Goal: Check status: Check status

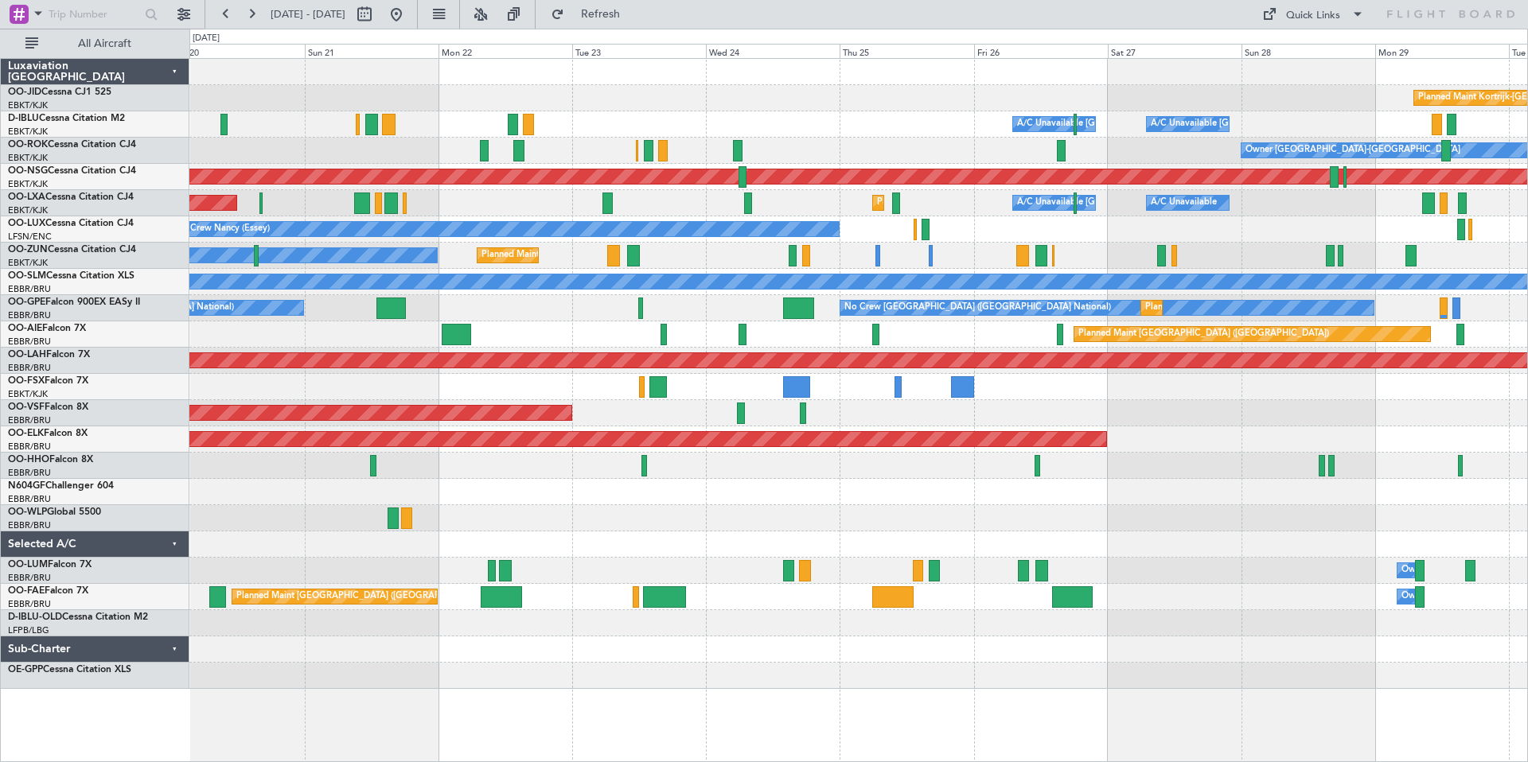
click at [352, 97] on div "Planned Maint Kortrijk-[GEOGRAPHIC_DATA]" at bounding box center [857, 98] width 1337 height 26
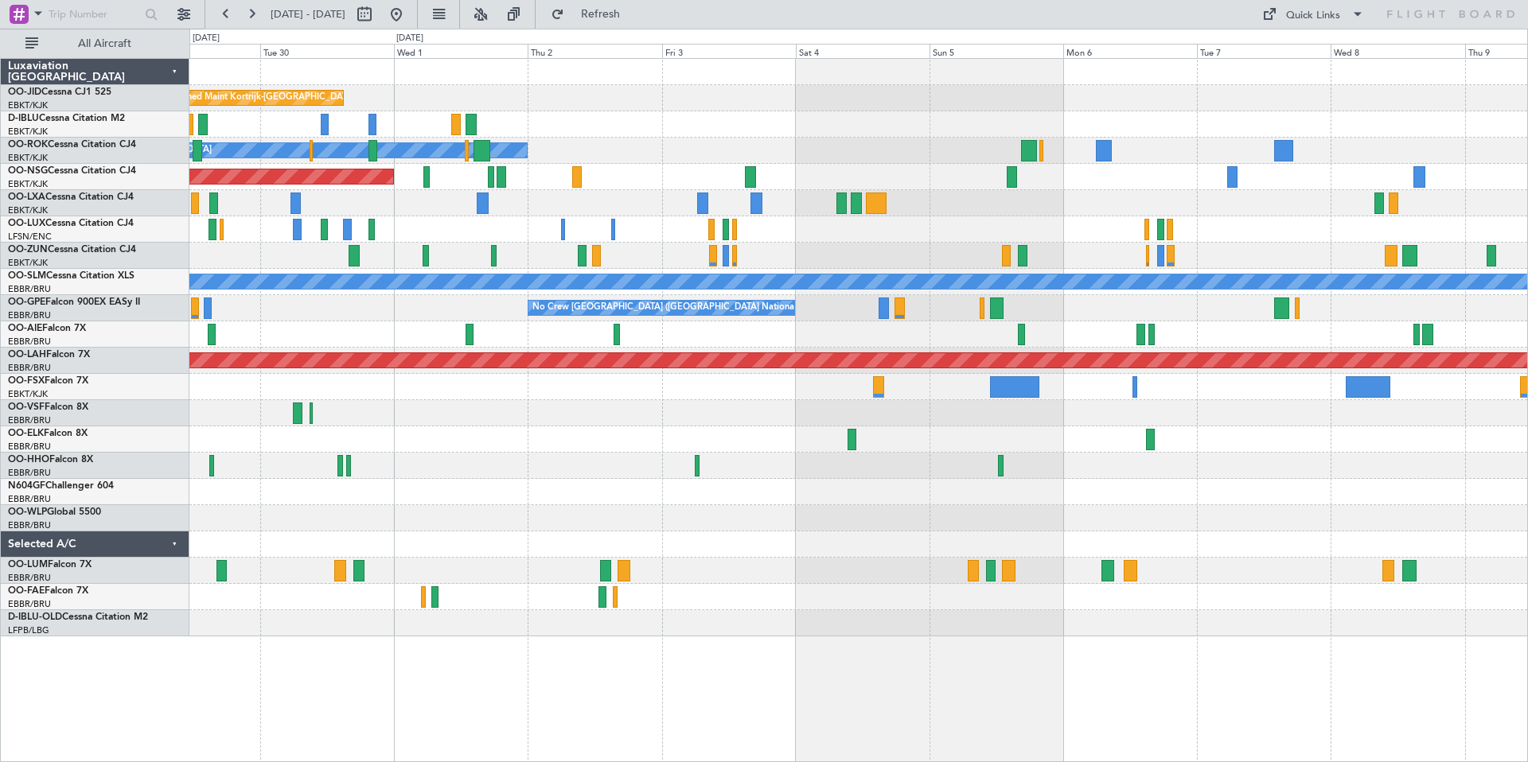
click at [987, 84] on div "Planned Maint Kortrijk-[GEOGRAPHIC_DATA] A/C Unavailable [GEOGRAPHIC_DATA]-[GEO…" at bounding box center [857, 348] width 1337 height 578
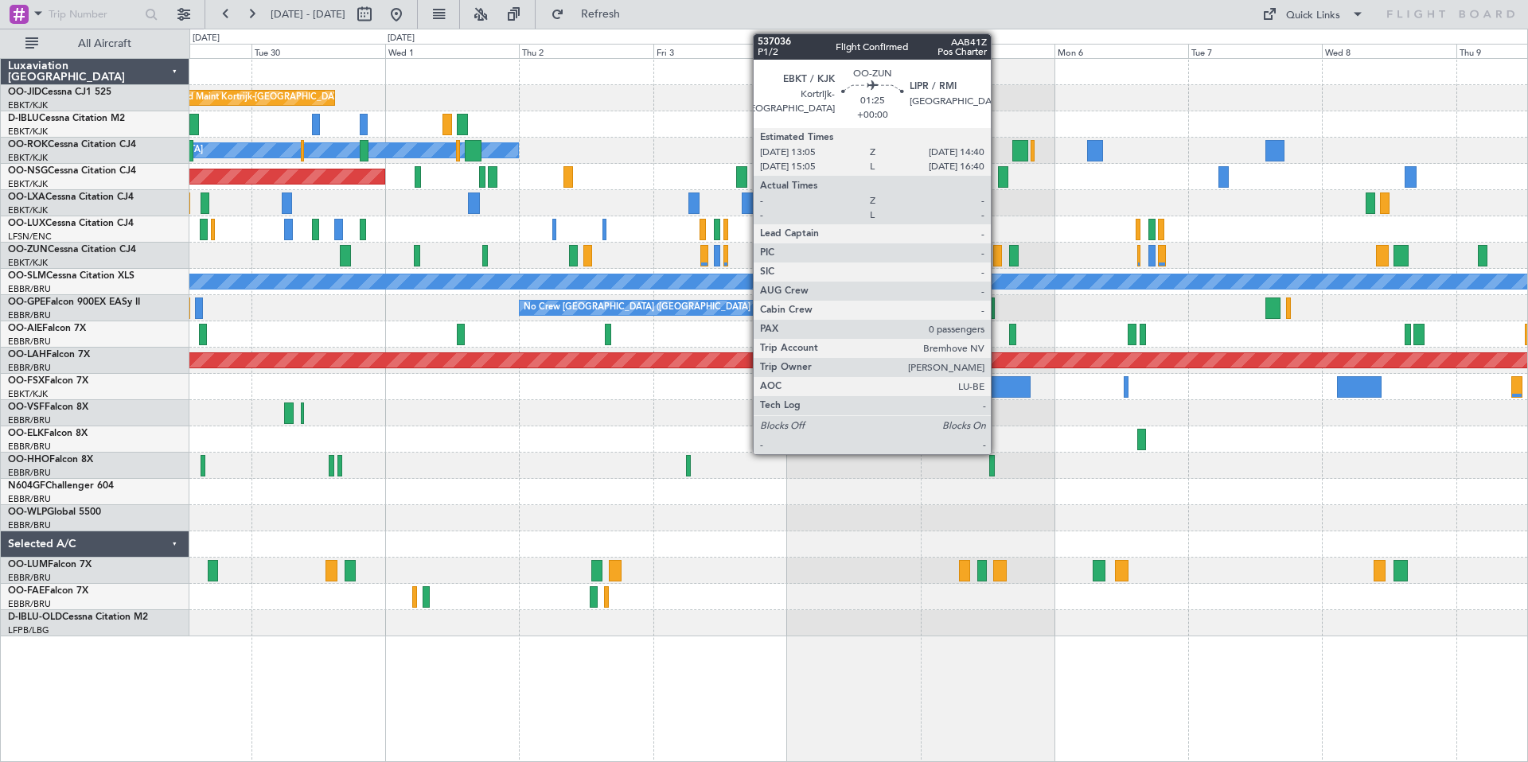
click at [998, 257] on div at bounding box center [998, 255] width 10 height 21
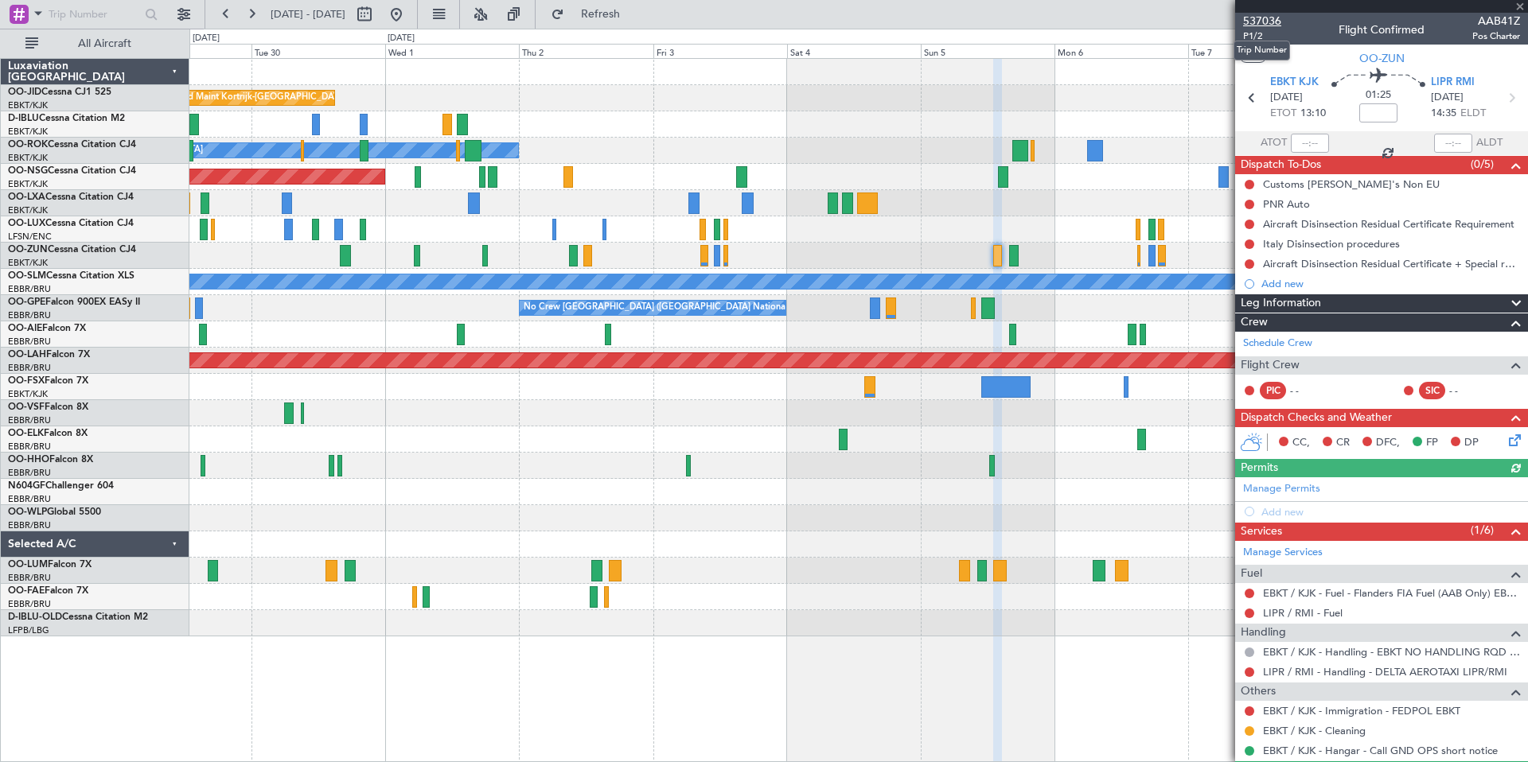
click at [1262, 15] on span "537036" at bounding box center [1262, 21] width 38 height 17
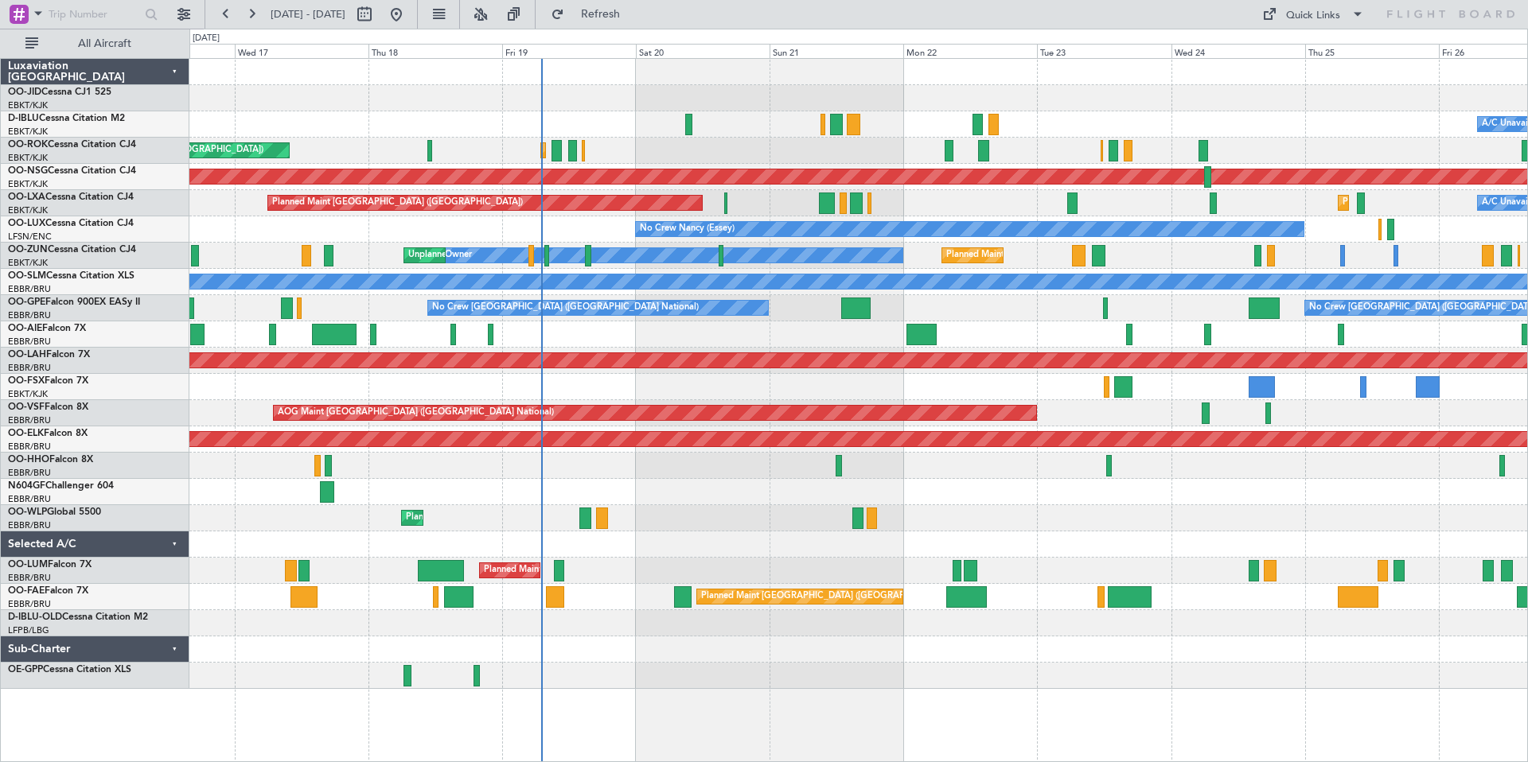
click at [742, 98] on div "A/C Unavailable [GEOGRAPHIC_DATA] ([GEOGRAPHIC_DATA] National) A/C Unavailable …" at bounding box center [857, 374] width 1337 height 630
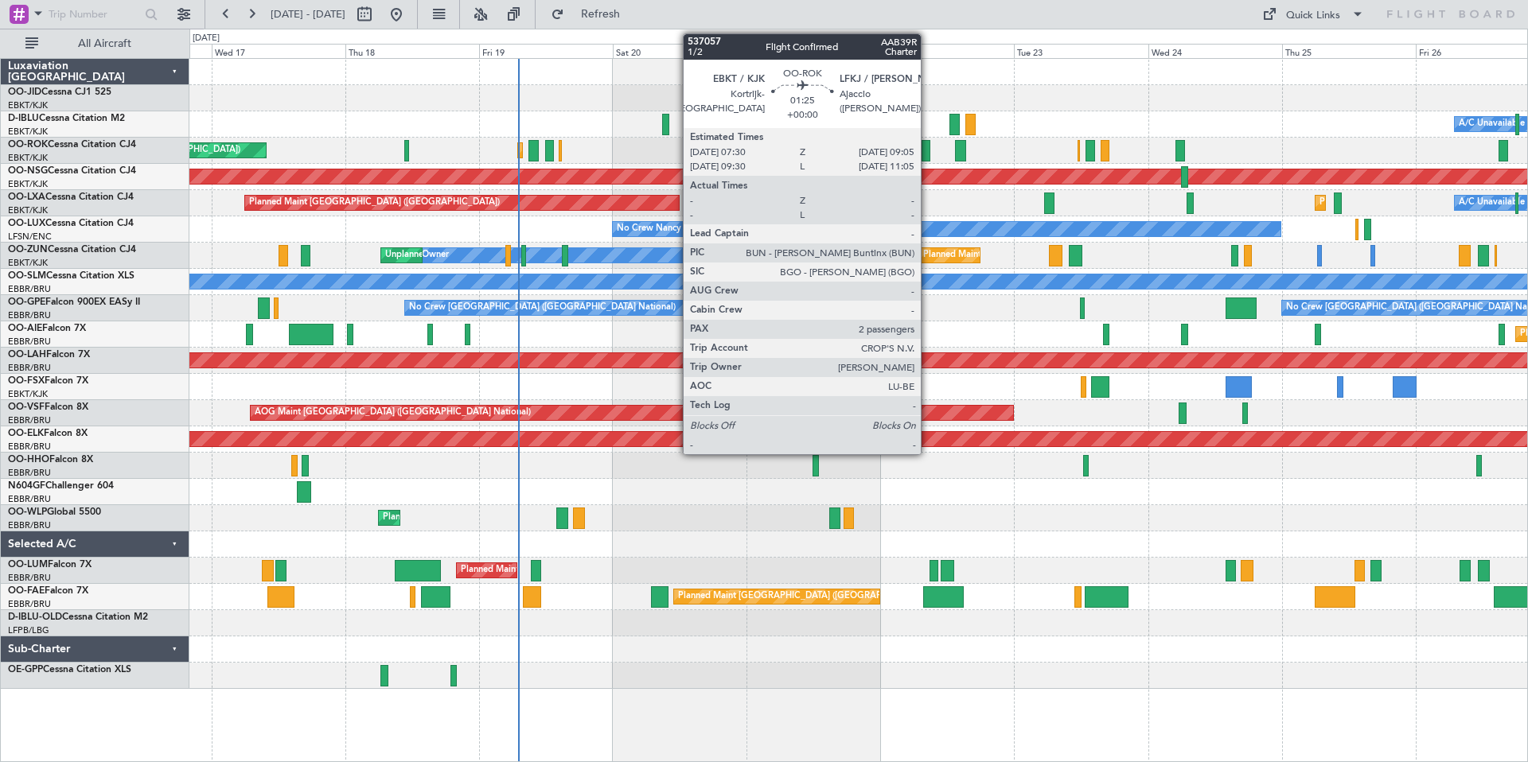
click at [928, 150] on div at bounding box center [926, 150] width 10 height 21
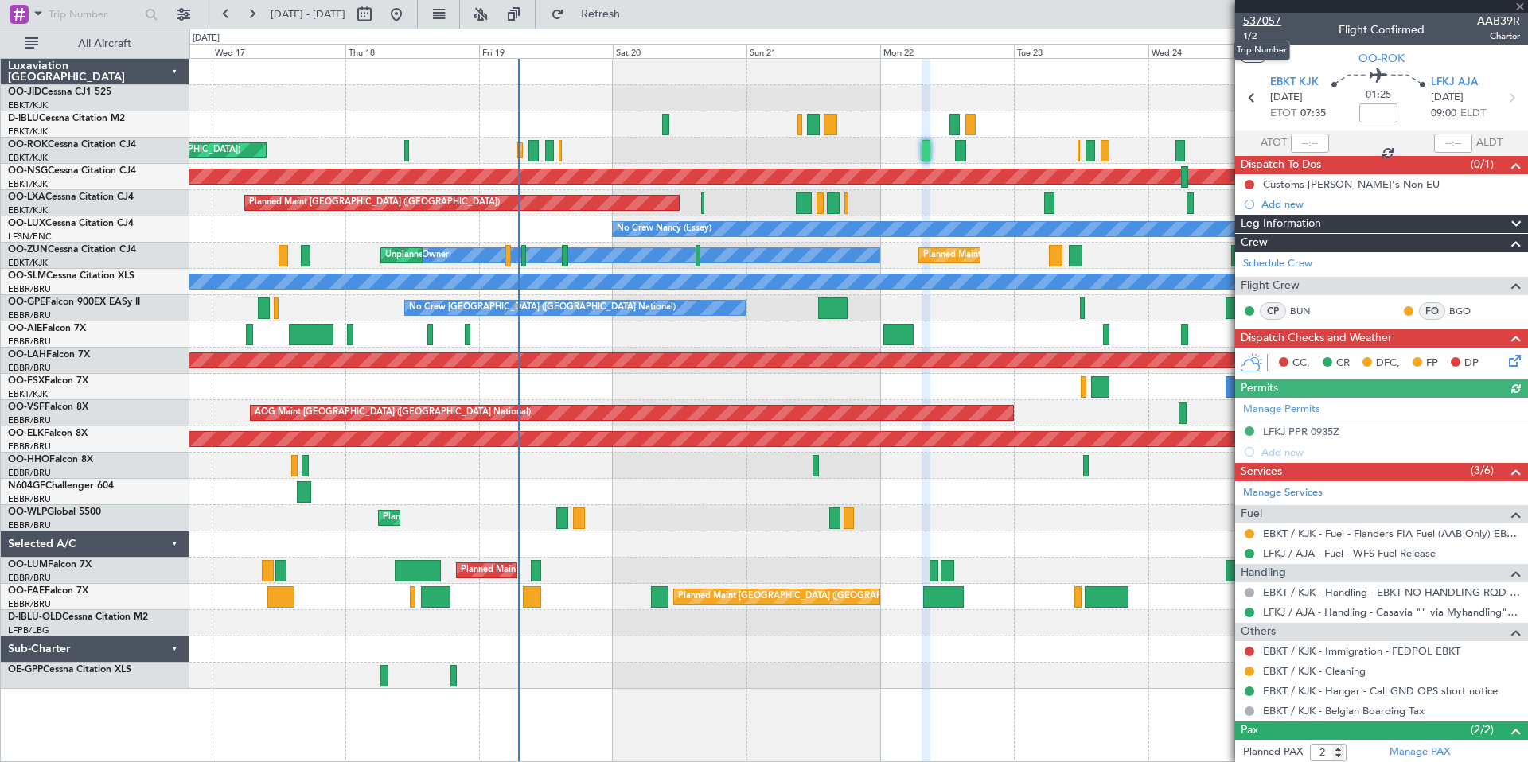
click at [1261, 20] on span "537057" at bounding box center [1262, 21] width 38 height 17
